Goal: Task Accomplishment & Management: Manage account settings

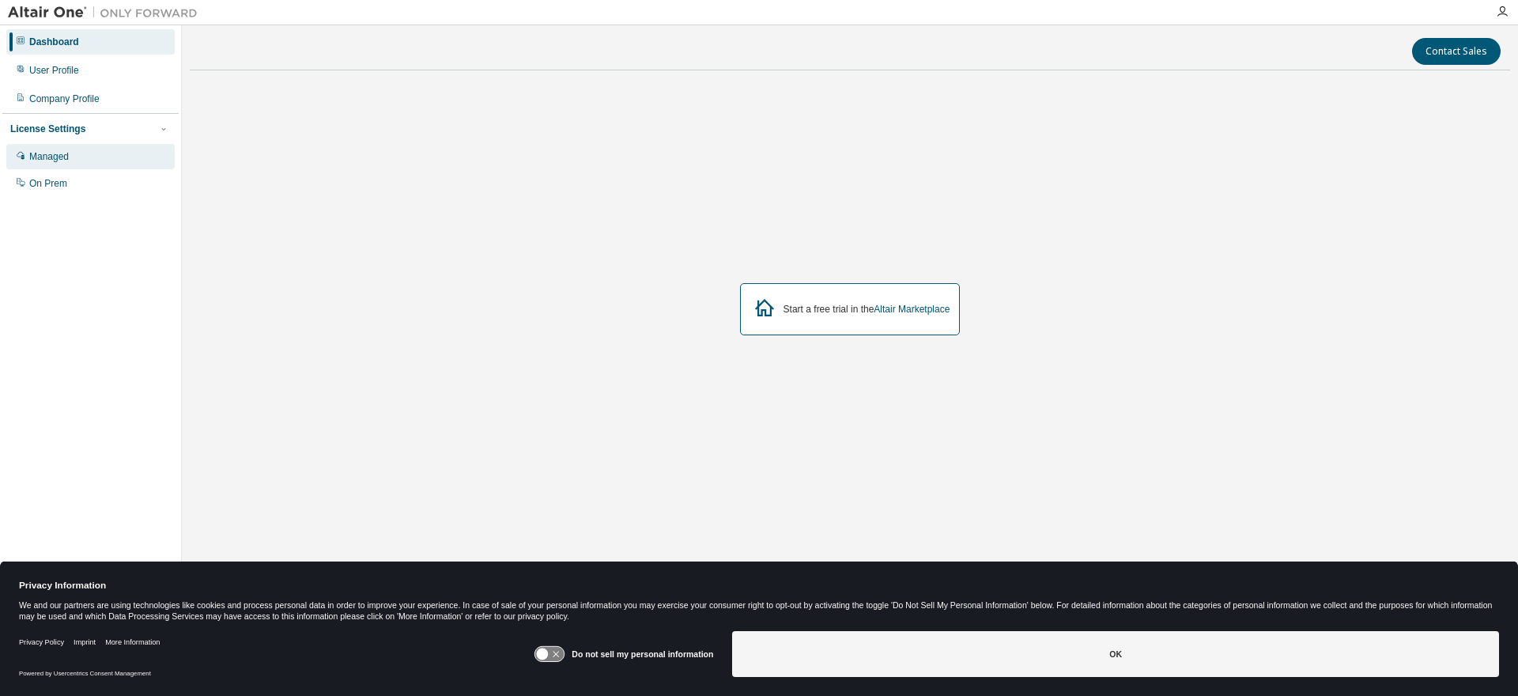
click at [47, 157] on div "Managed" at bounding box center [49, 156] width 40 height 13
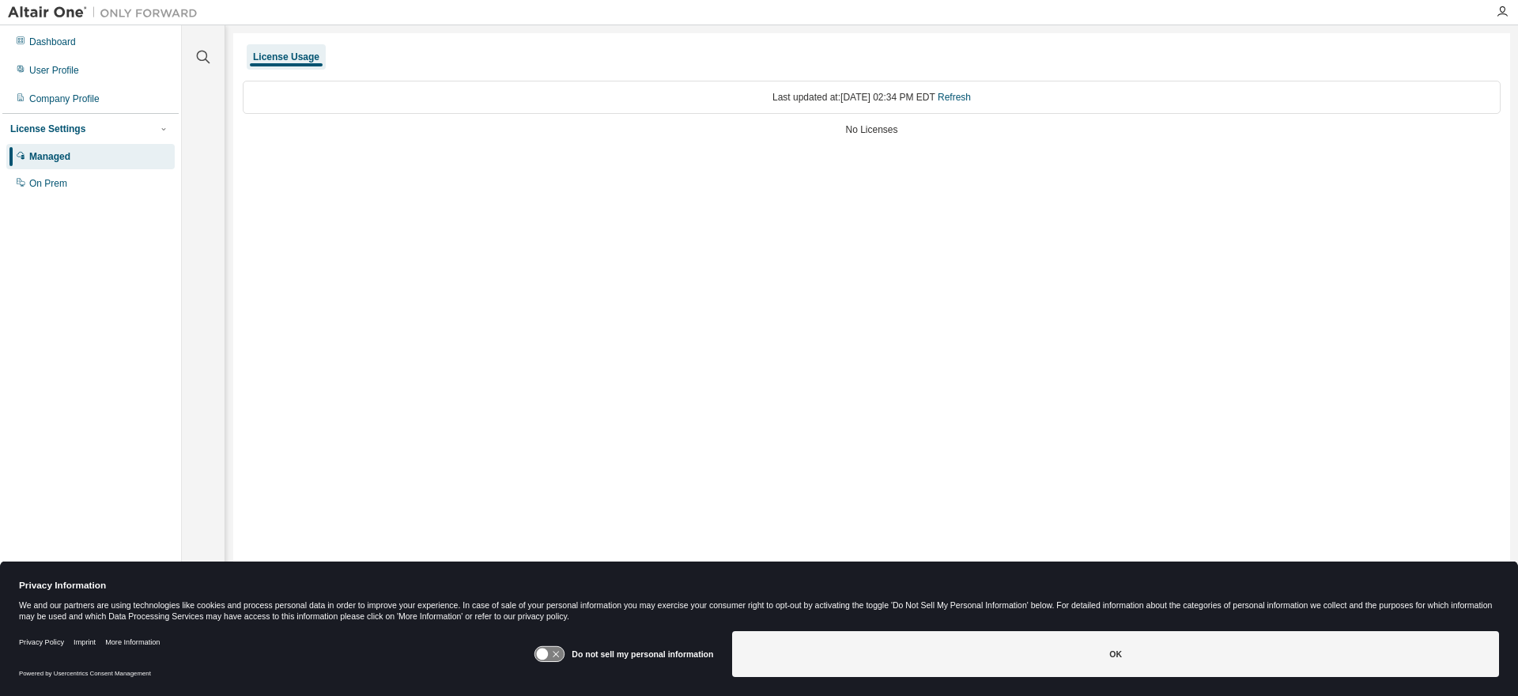
click at [866, 116] on div "Last updated at: Tue 2025-09-02 02:34 PM EDT Refresh No Licenses" at bounding box center [872, 109] width 1258 height 77
drag, startPoint x: 81, startPoint y: 162, endPoint x: 36, endPoint y: 159, distance: 45.2
click at [36, 159] on div "Managed" at bounding box center [49, 156] width 41 height 13
click at [63, 43] on div "Dashboard" at bounding box center [52, 42] width 47 height 13
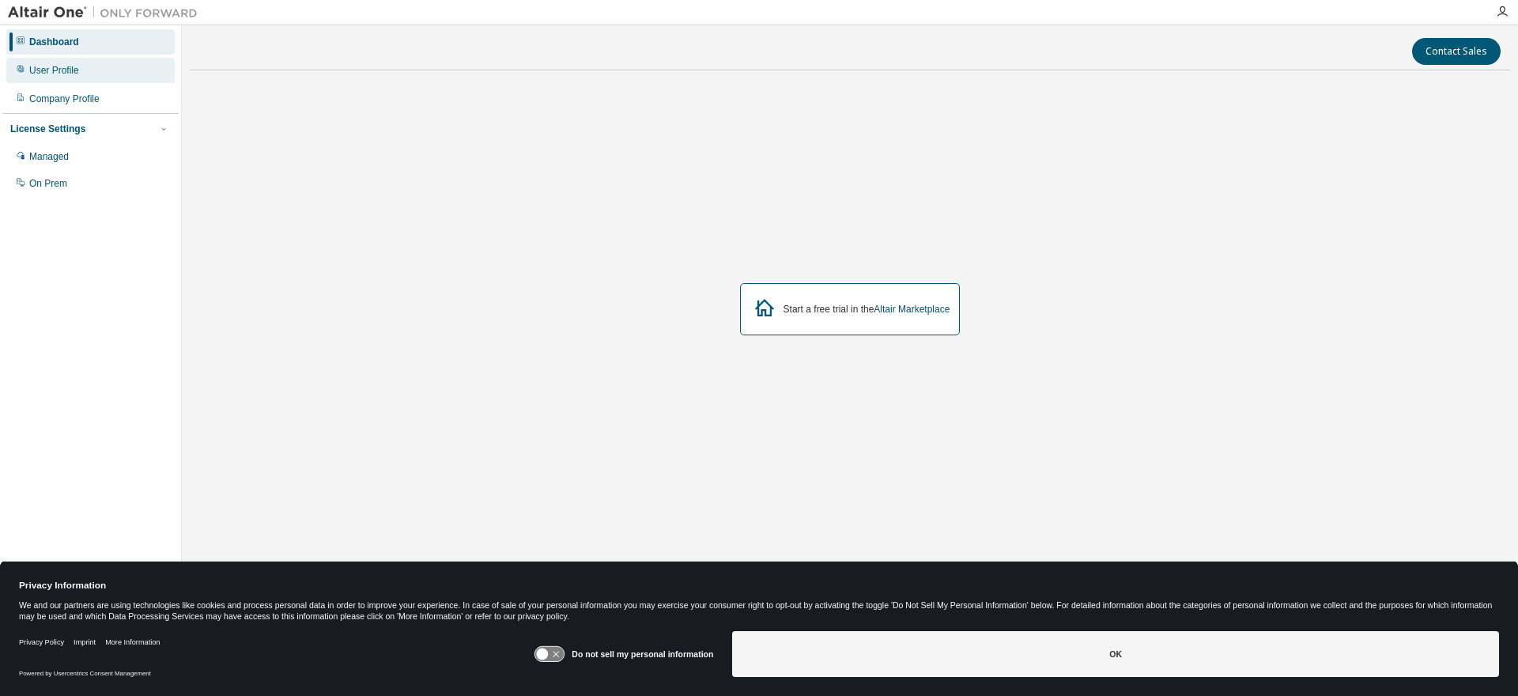
click at [58, 70] on div "User Profile" at bounding box center [54, 70] width 50 height 13
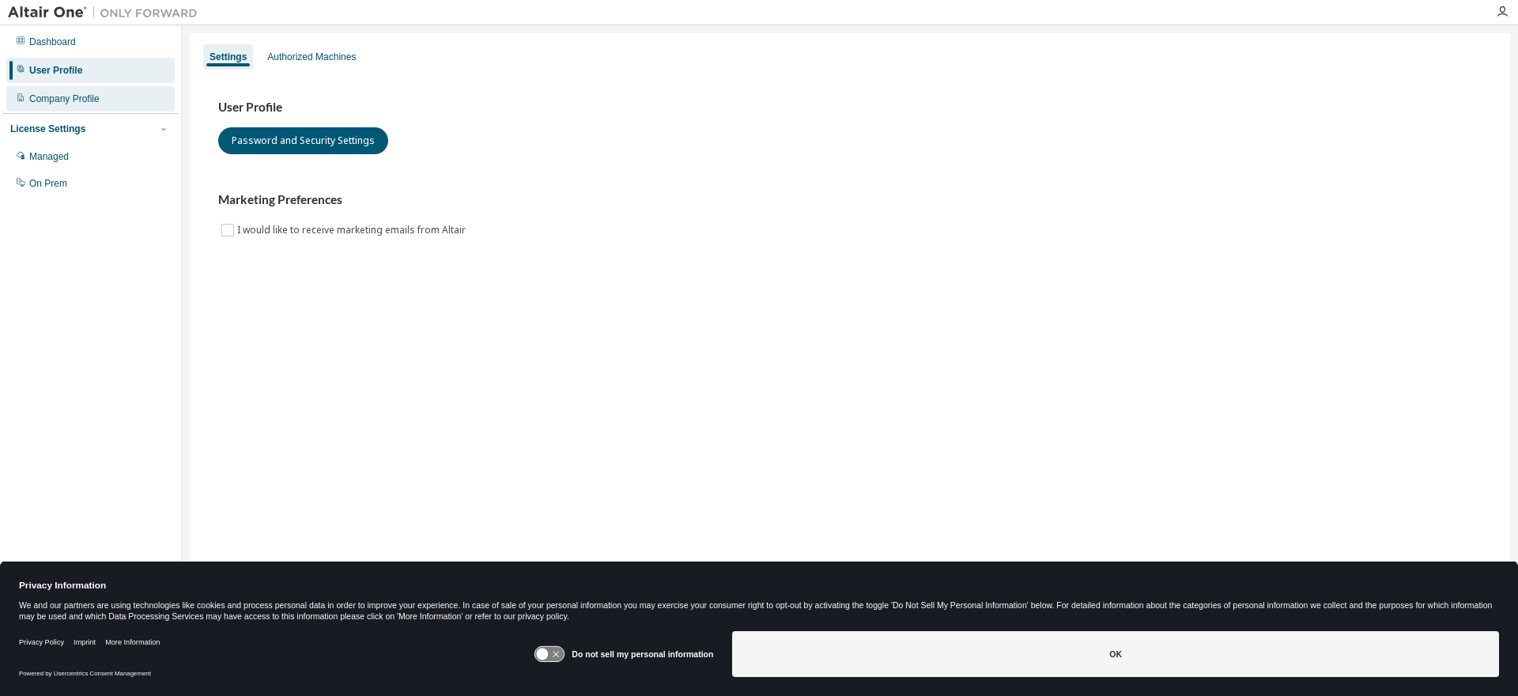
click at [80, 100] on div "Company Profile" at bounding box center [64, 99] width 70 height 13
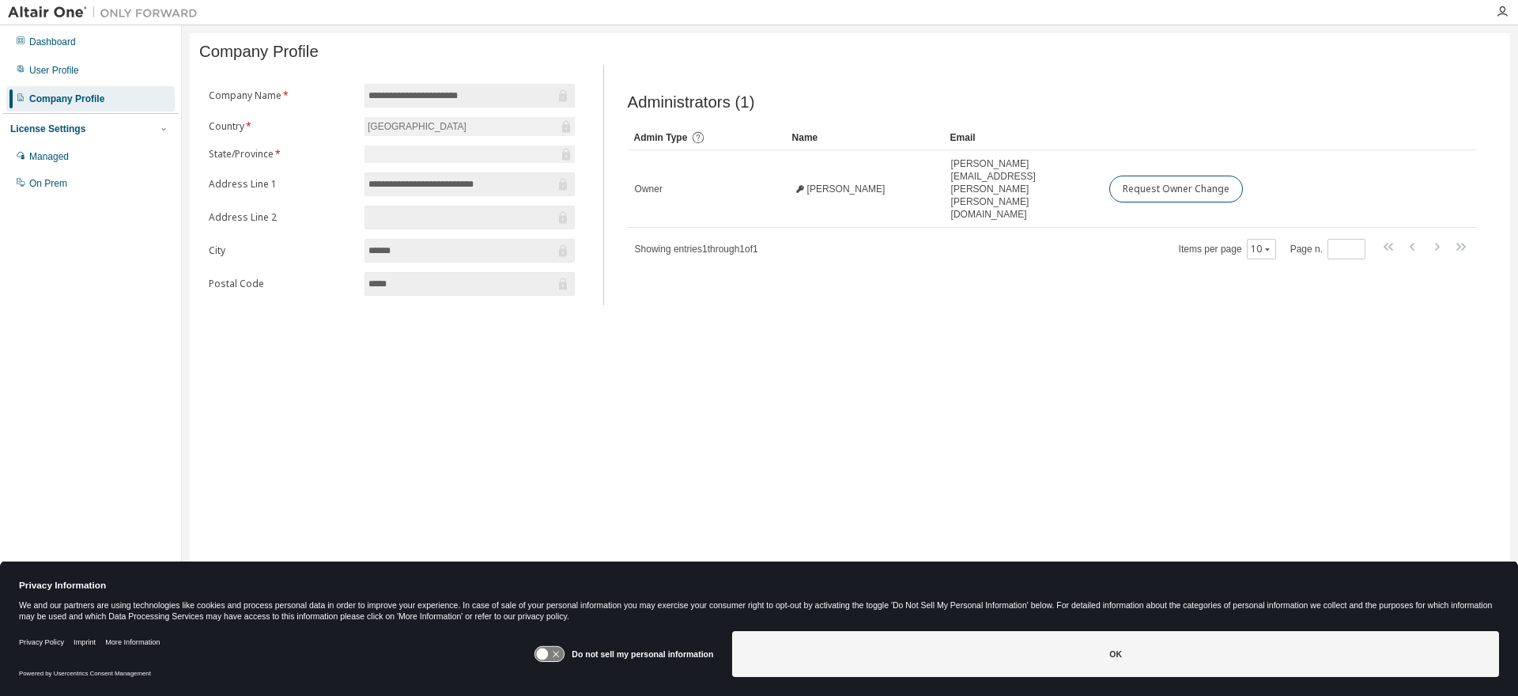
click at [70, 134] on div "License Settings" at bounding box center [47, 129] width 75 height 13
click at [70, 133] on div "License Settings" at bounding box center [47, 129] width 75 height 13
click at [59, 161] on div "Managed" at bounding box center [49, 156] width 40 height 13
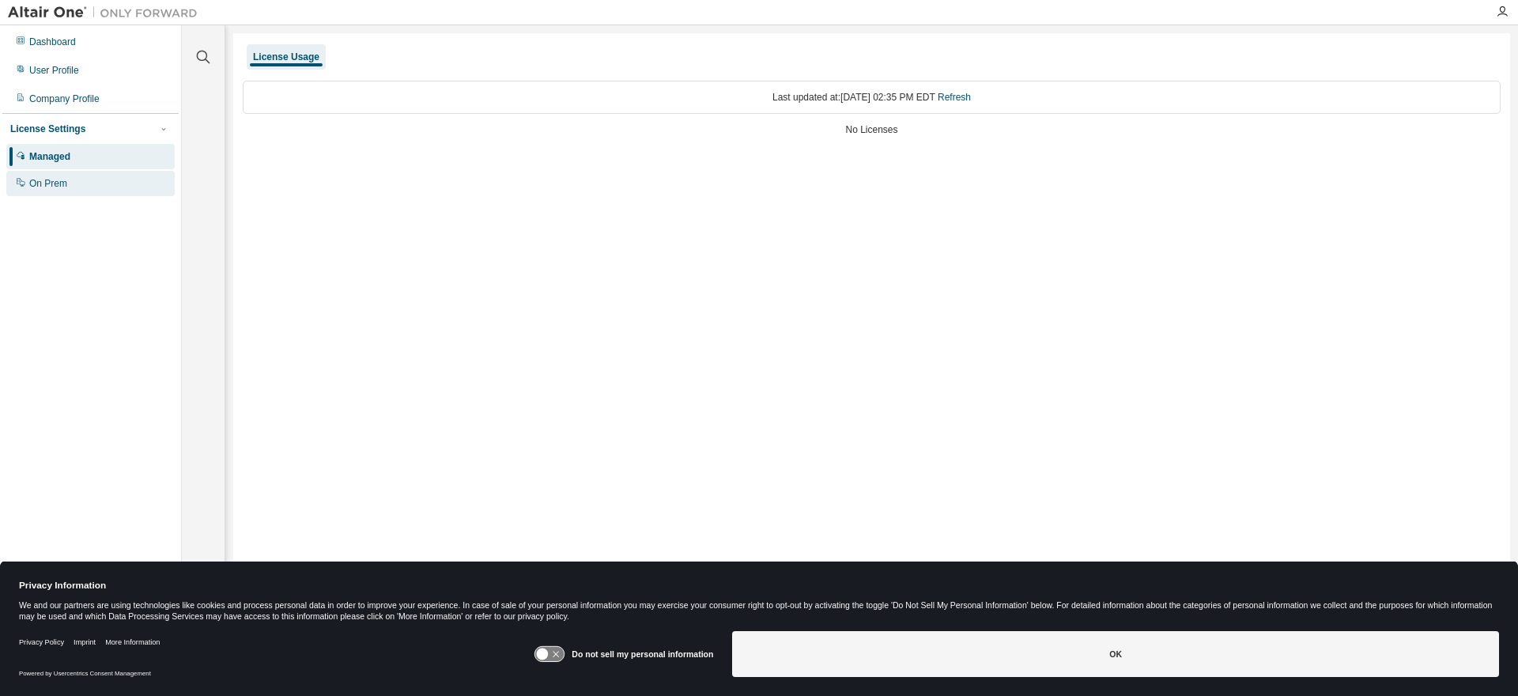
click at [51, 191] on div "On Prem" at bounding box center [90, 183] width 168 height 25
